Goal: Find specific page/section: Find specific page/section

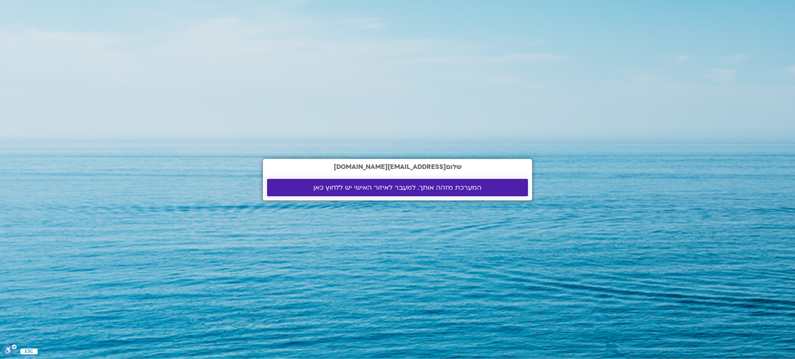
click at [364, 186] on span "המערכת מזהה אותך. למעבר לאיזור האישי יש ללחוץ כאן" at bounding box center [398, 187] width 168 height 7
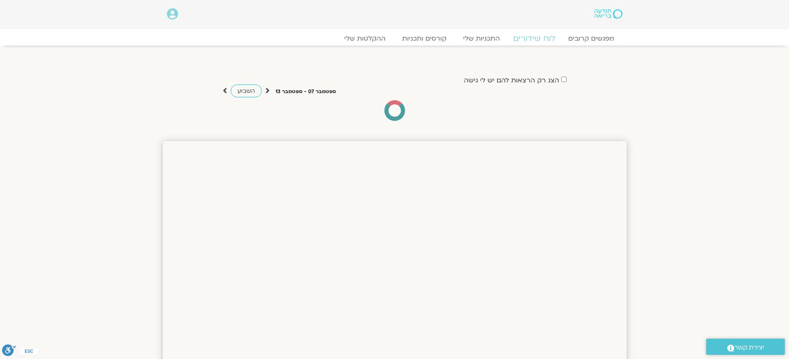
click at [539, 37] on link "לוח שידורים" at bounding box center [534, 39] width 62 height 10
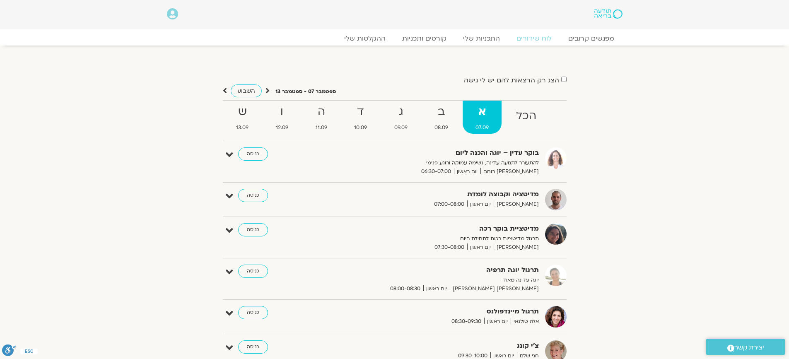
scroll to position [124, 0]
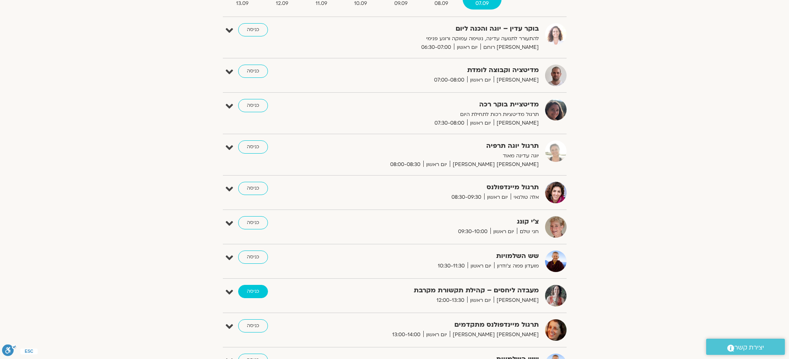
click at [249, 292] on link "כניסה" at bounding box center [253, 291] width 30 height 13
